Goal: Find specific page/section: Find specific page/section

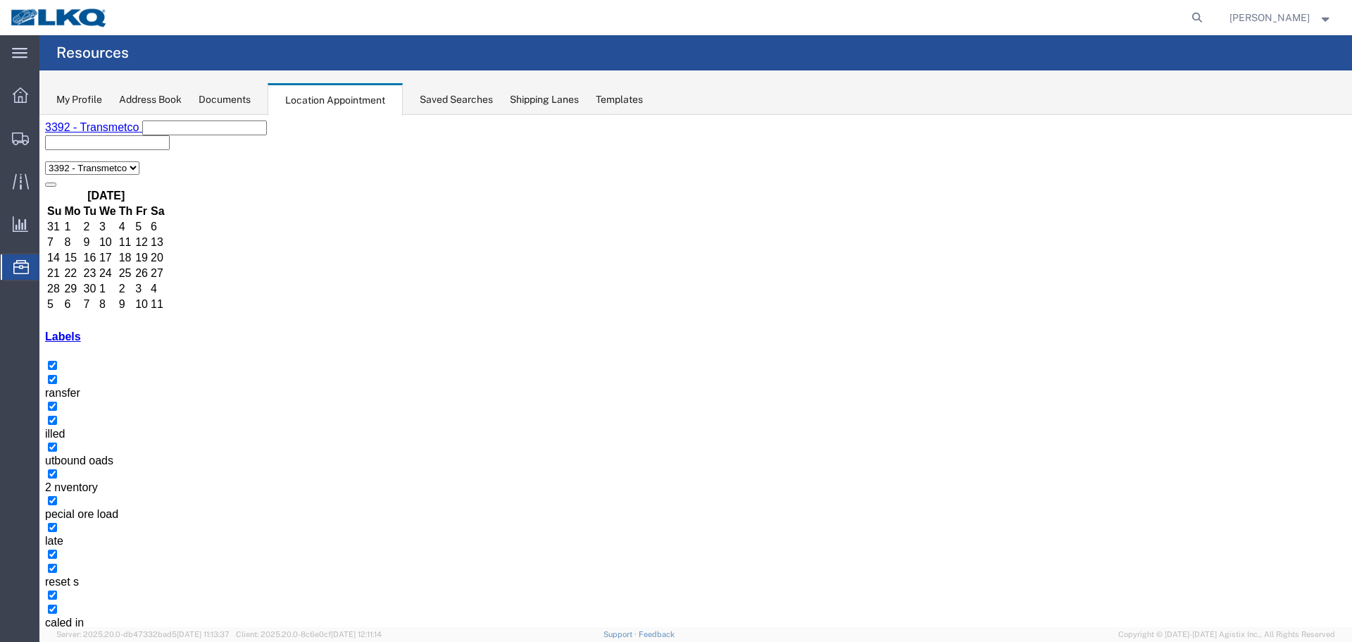
scroll to position [141, 0]
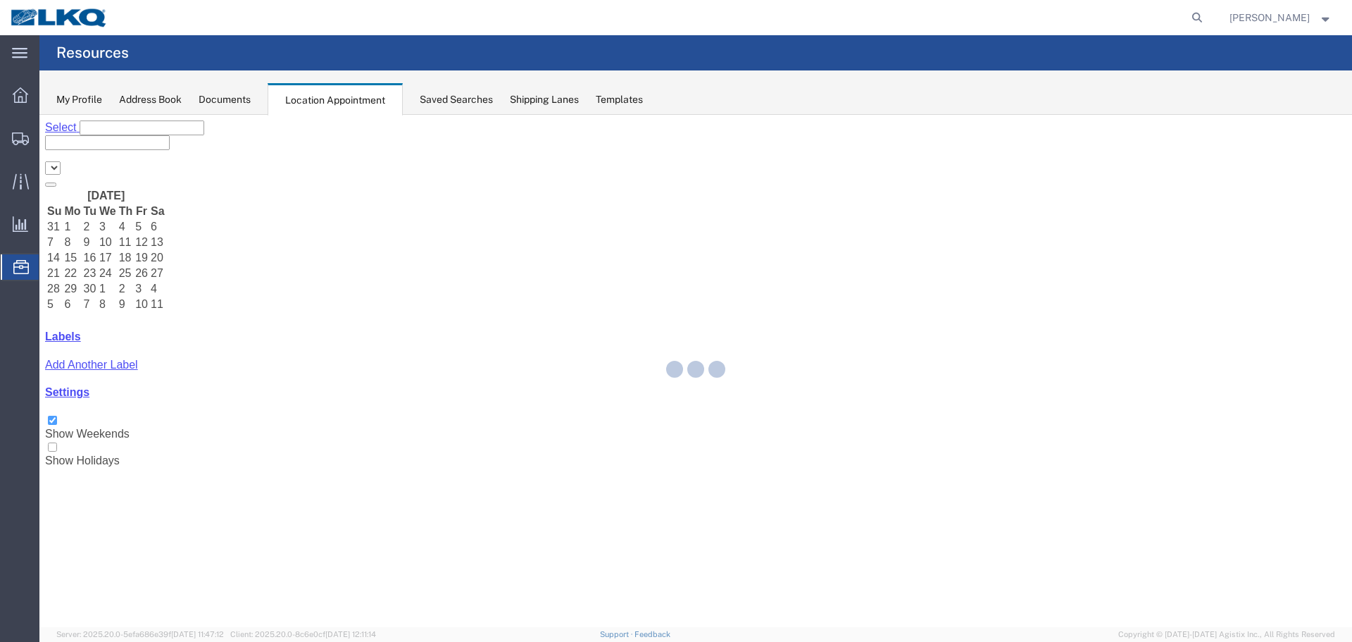
select select "28018"
